Goal: Information Seeking & Learning: Learn about a topic

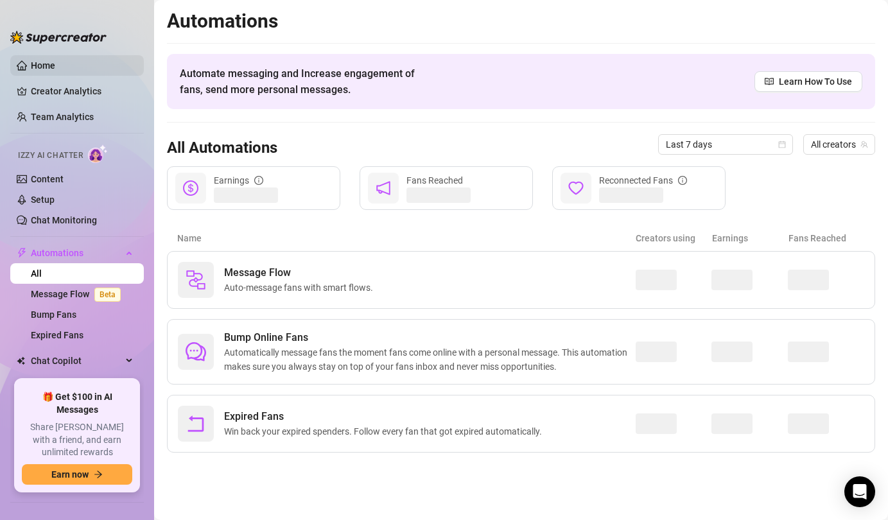
click at [44, 65] on link "Home" at bounding box center [43, 65] width 24 height 10
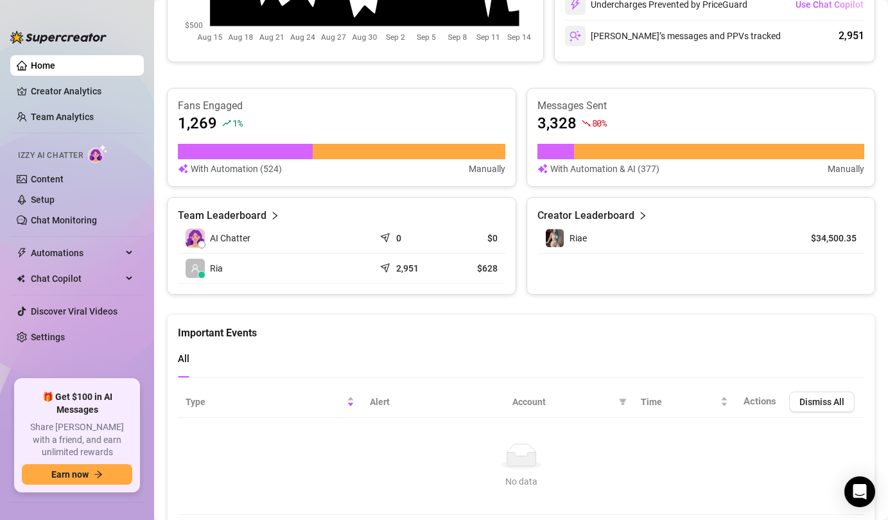
scroll to position [800, 0]
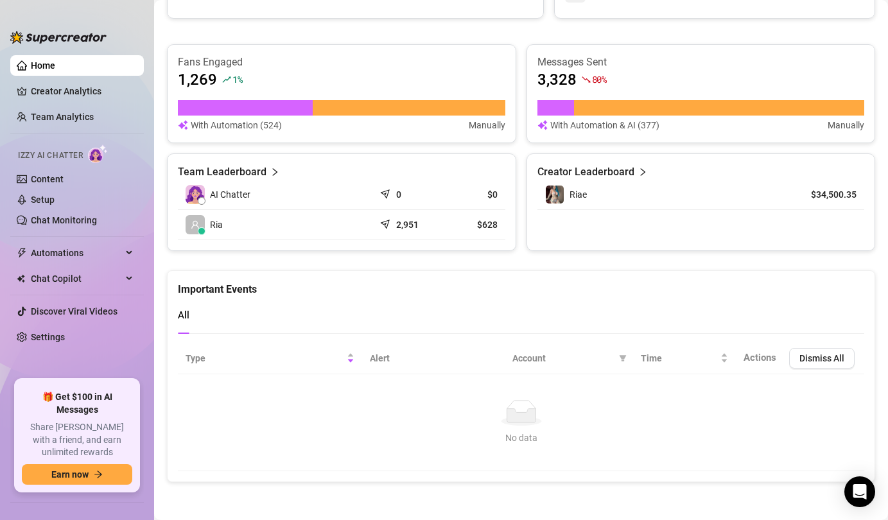
click at [68, 91] on link "Creator Analytics" at bounding box center [82, 91] width 103 height 21
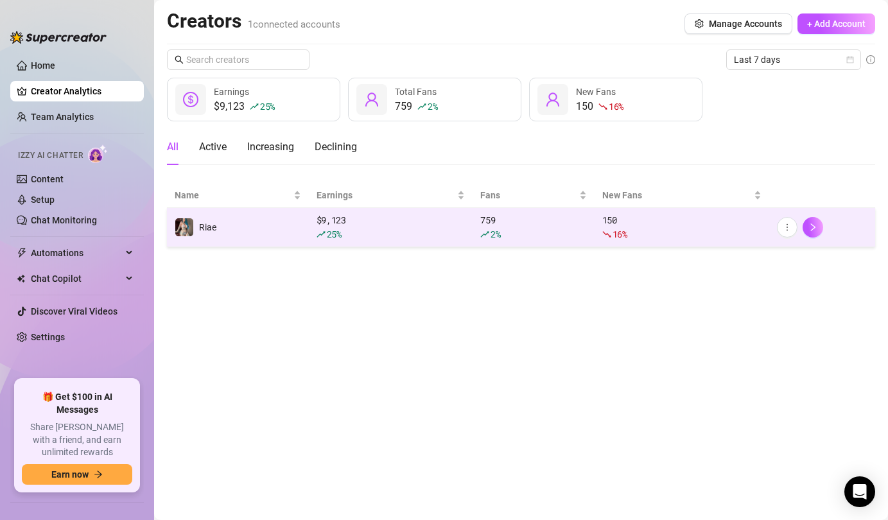
click at [270, 223] on td "Riae" at bounding box center [238, 227] width 142 height 39
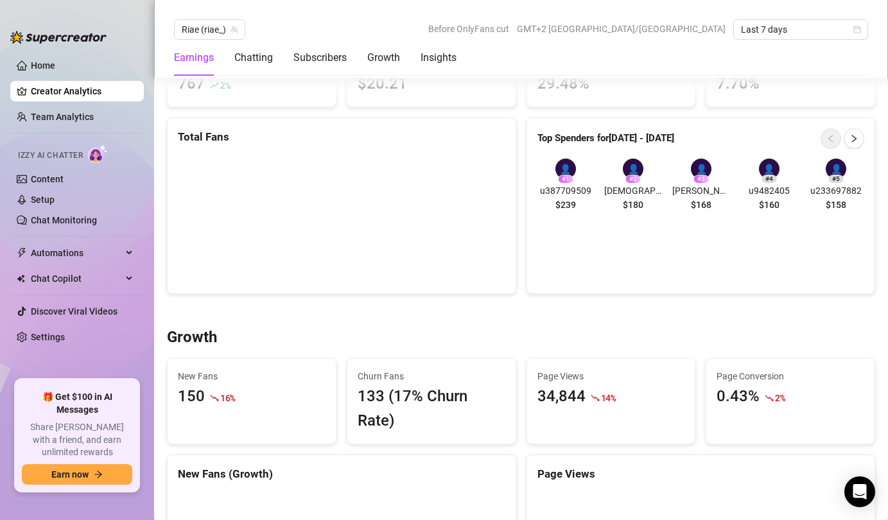
scroll to position [848, 0]
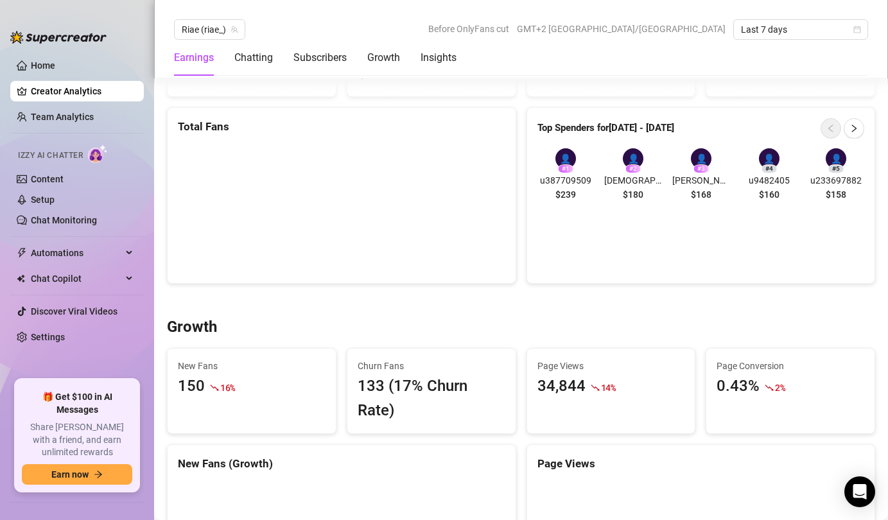
click at [262, 413] on div "New Fans 150 16 %" at bounding box center [251, 390] width 169 height 85
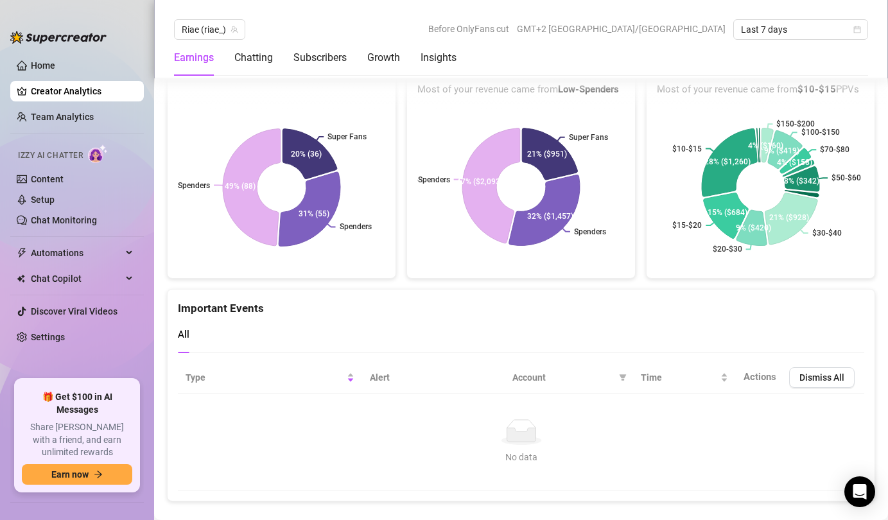
scroll to position [2770, 0]
